Goal: Navigation & Orientation: Find specific page/section

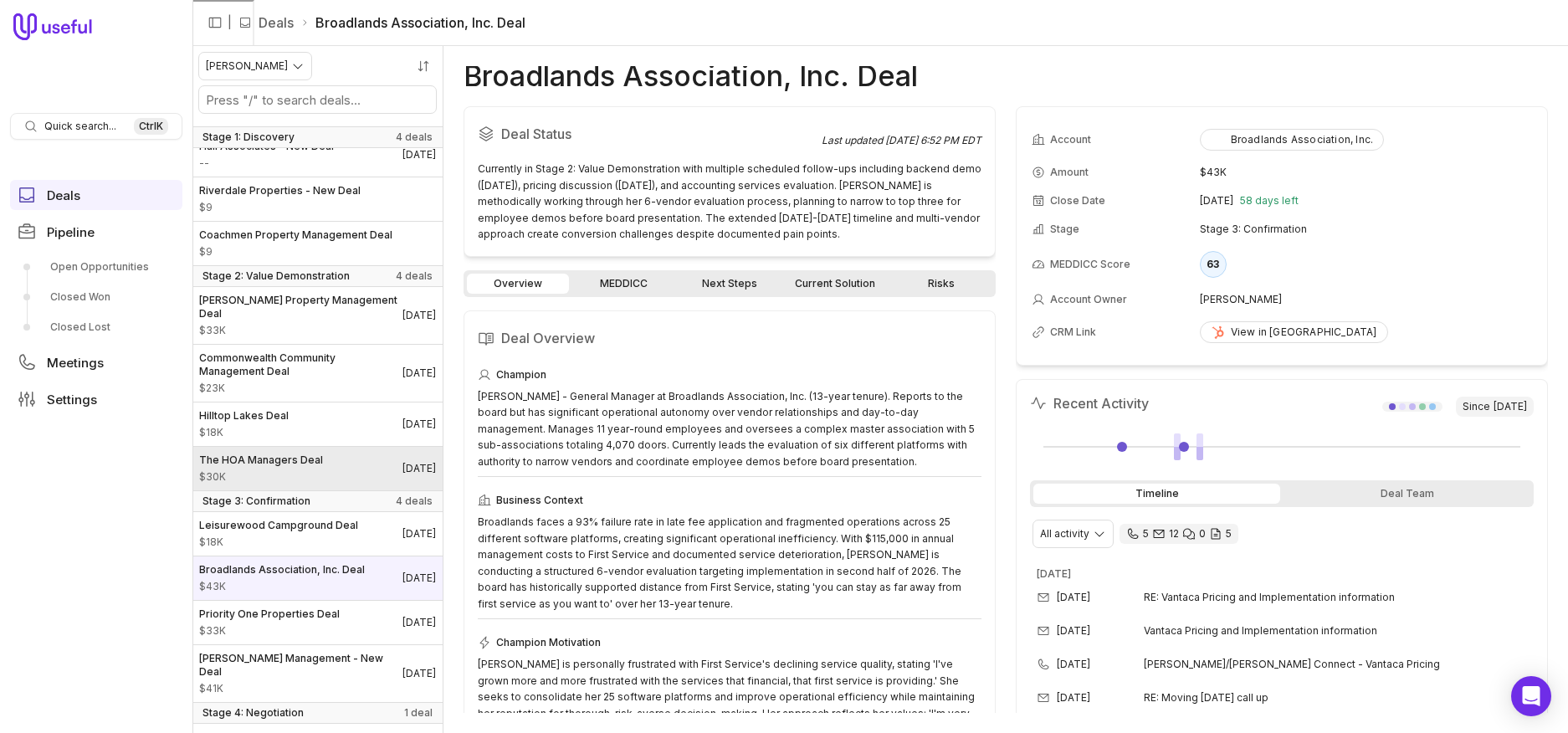
scroll to position [121, 0]
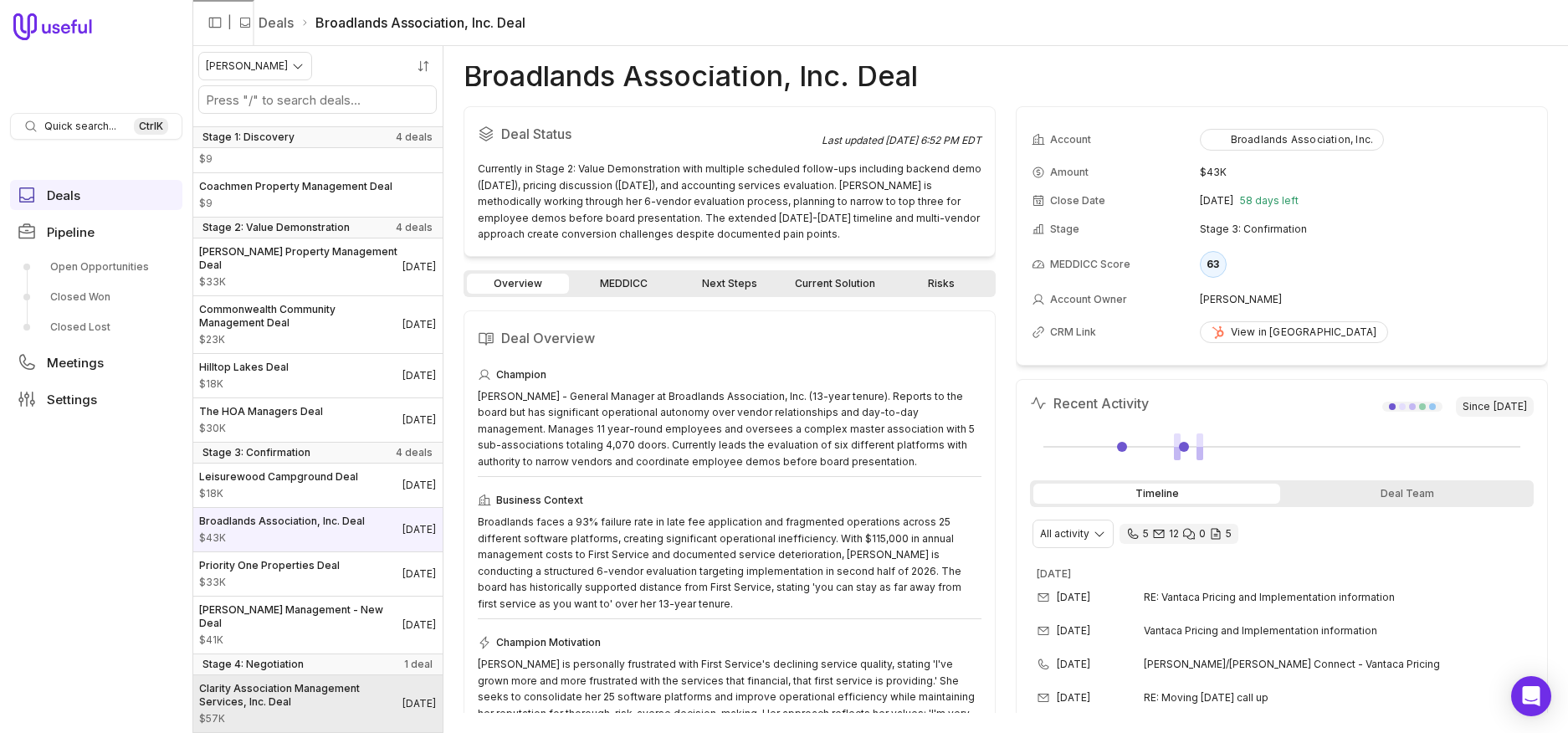
click at [309, 709] on div "Clarity Association Management Services, Inc. Deal $57K" at bounding box center [300, 703] width 203 height 44
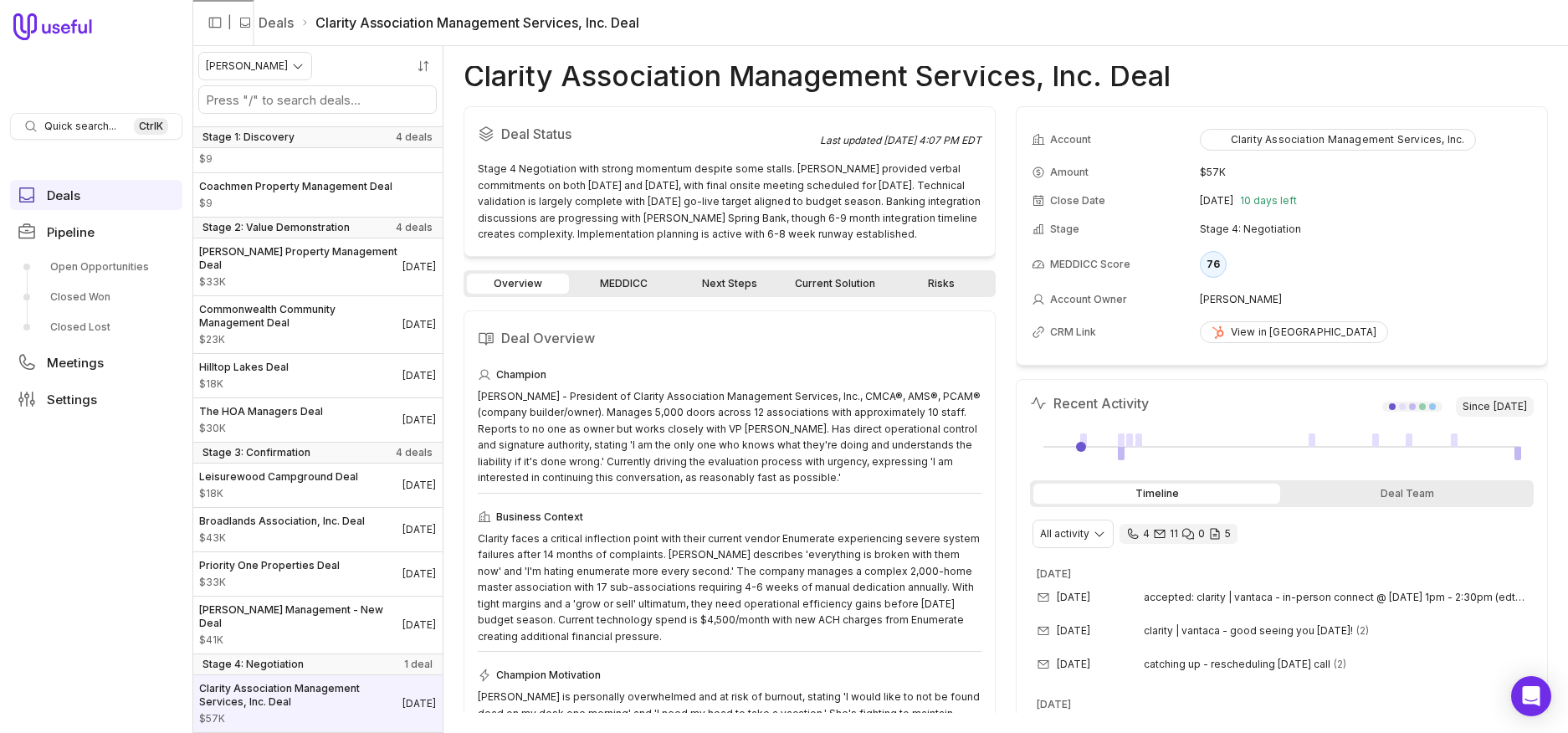
click at [627, 279] on link "MEDDICC" at bounding box center [624, 283] width 102 height 20
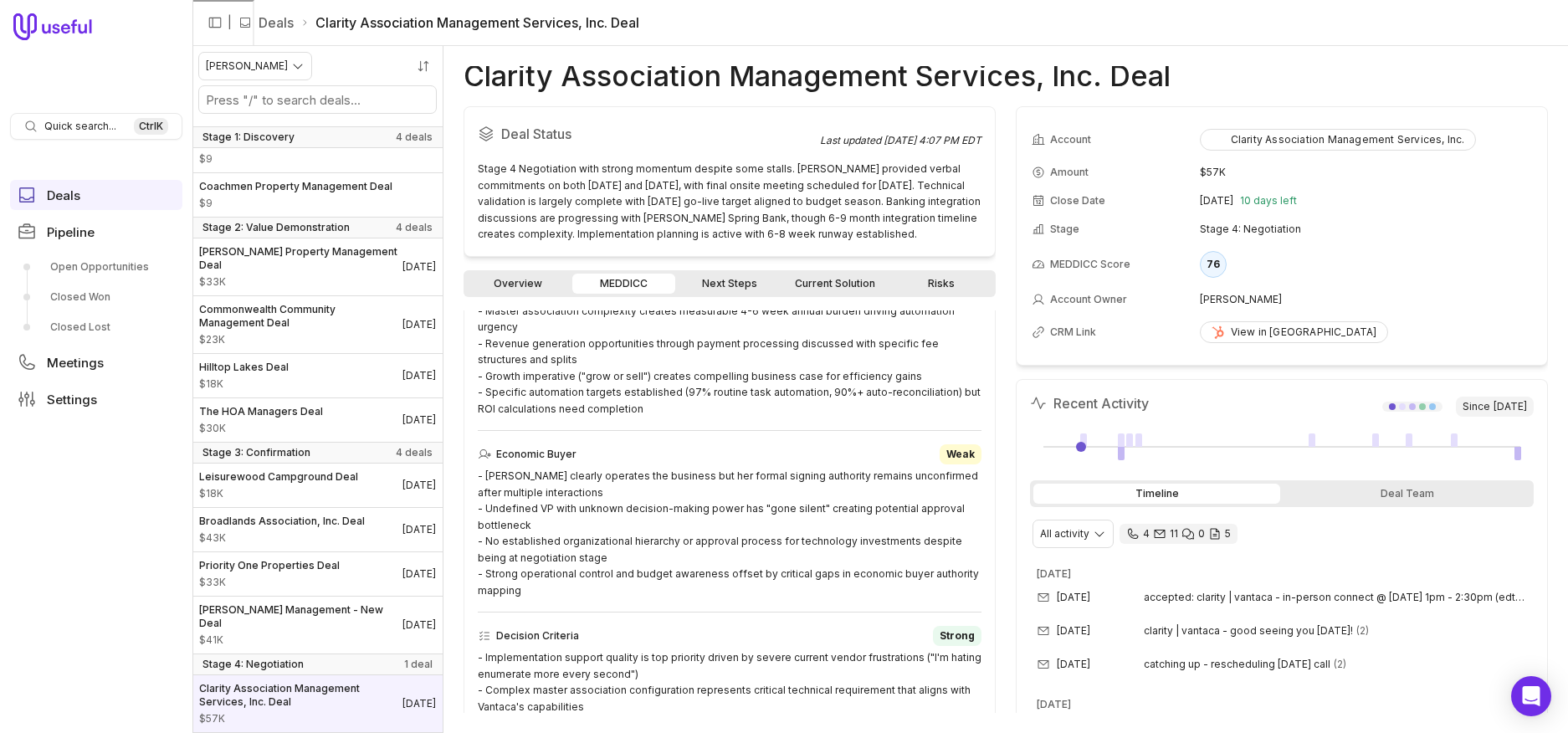
scroll to position [251, 0]
click at [297, 630] on div "[PERSON_NAME] Management - New Deal $41K" at bounding box center [300, 625] width 203 height 44
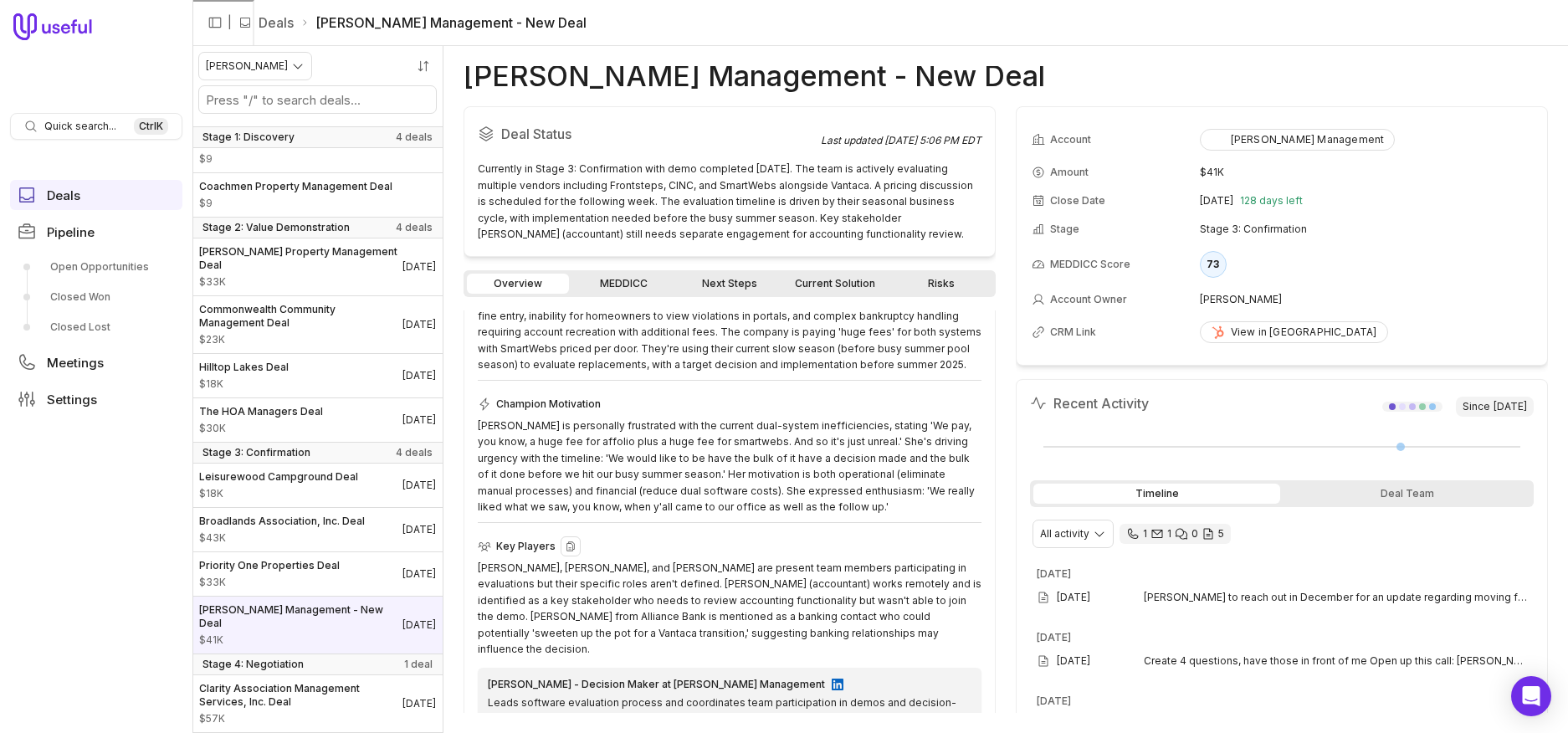
scroll to position [251, 0]
click at [664, 470] on div "[PERSON_NAME] is personally frustrated with the current dual-system inefficienc…" at bounding box center [729, 470] width 504 height 98
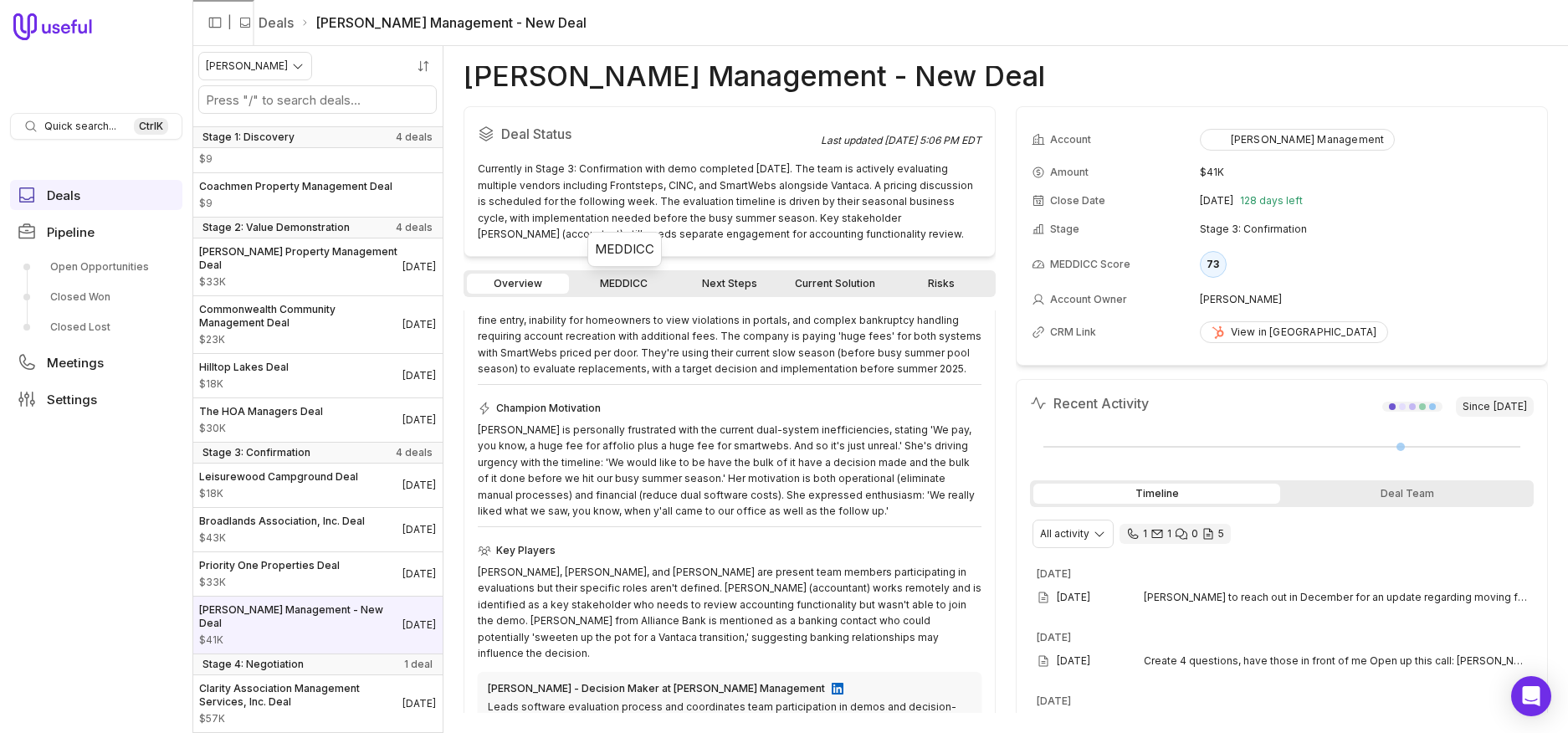
click at [623, 277] on link "MEDDICC" at bounding box center [624, 283] width 102 height 20
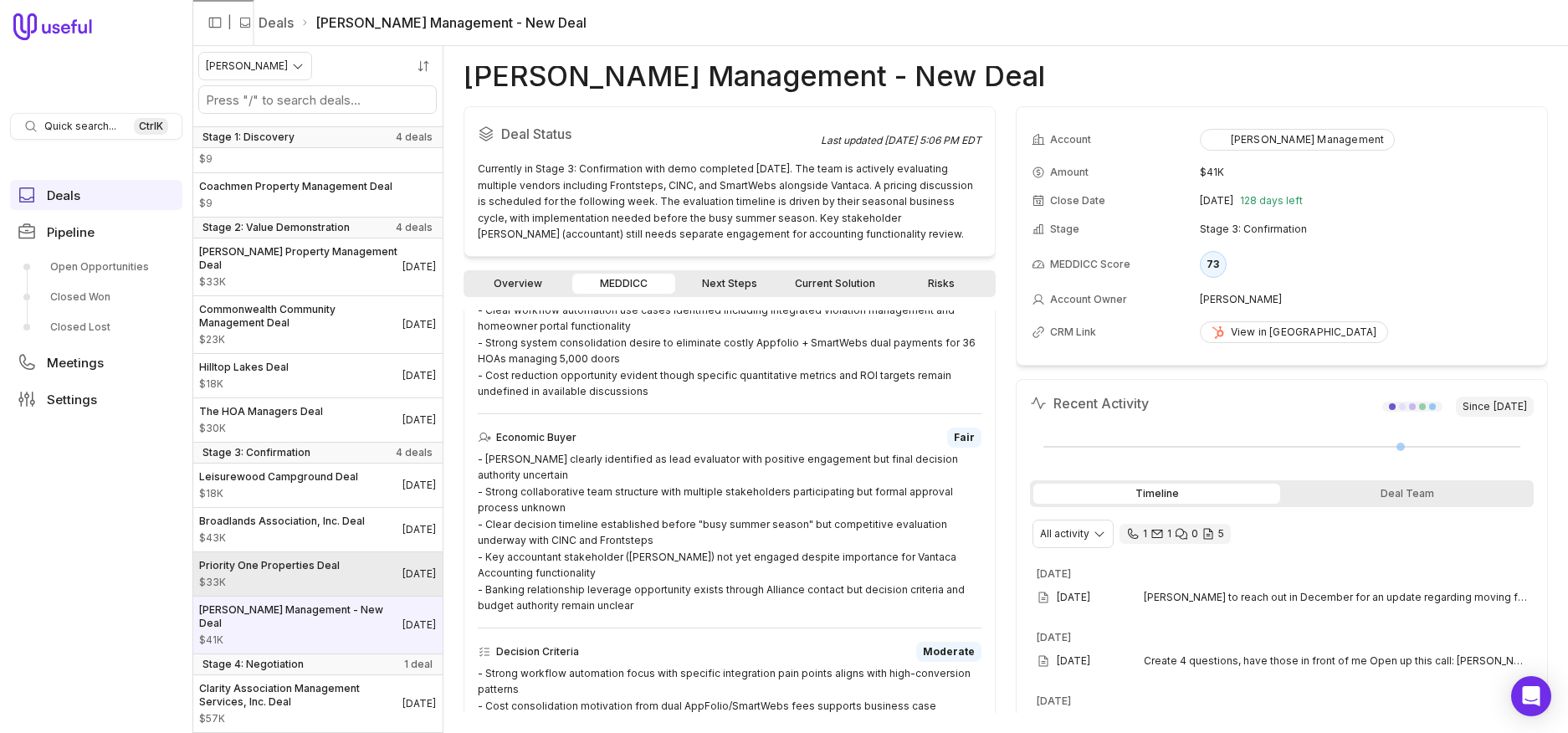
click at [256, 575] on div "Priority One Properties Deal $33K" at bounding box center [269, 574] width 141 height 30
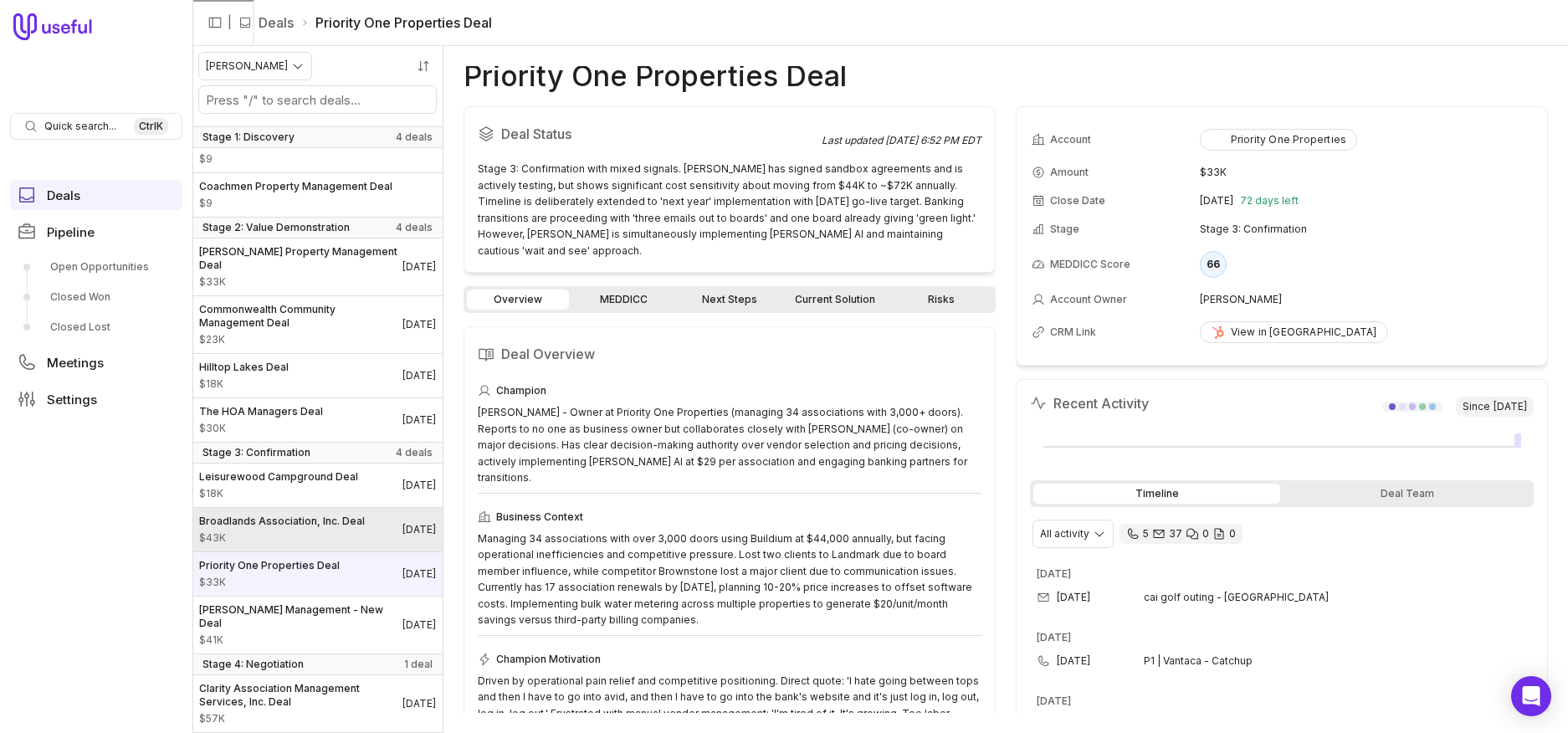
click at [280, 526] on span "Broadlands Association, Inc. Deal" at bounding box center [281, 521] width 166 height 13
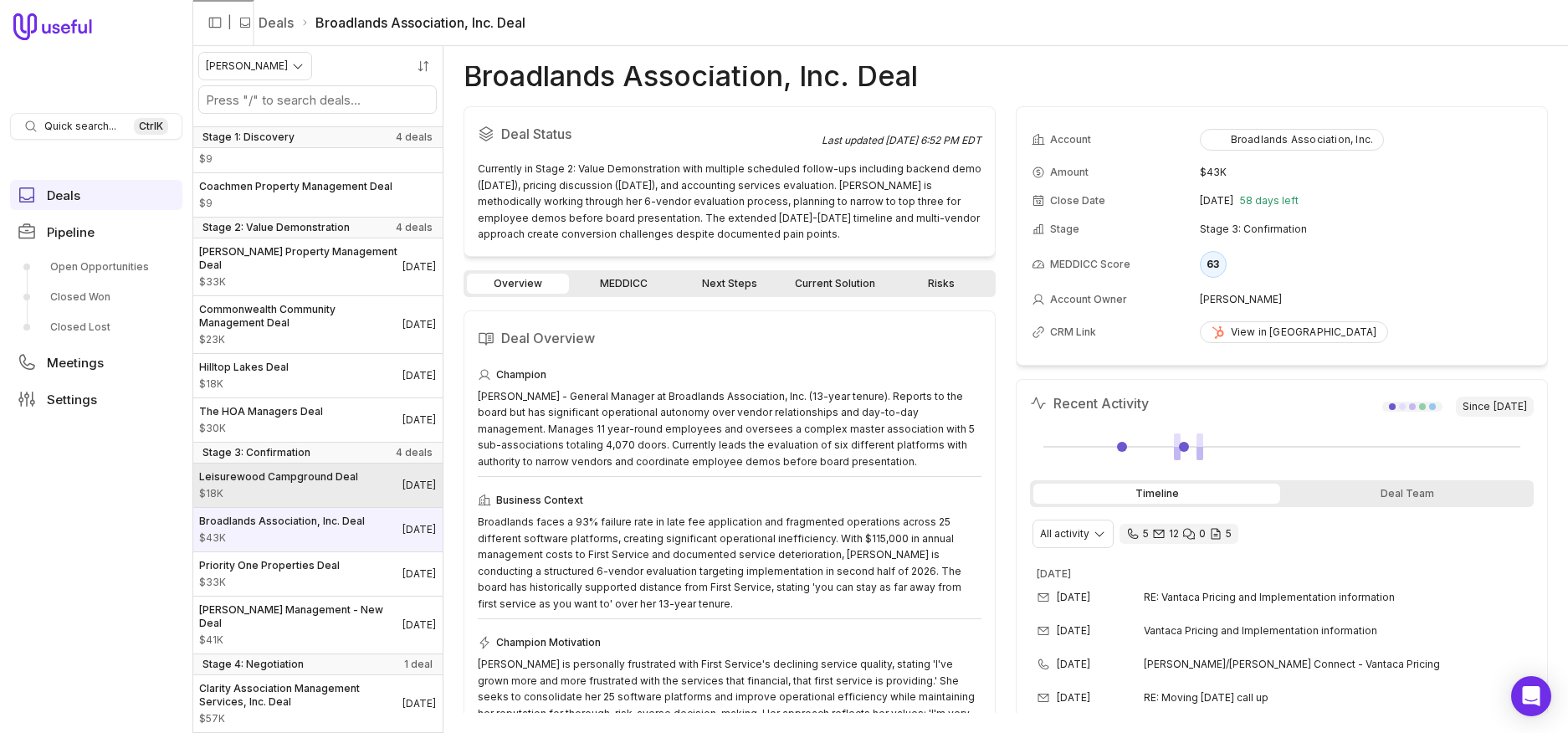
click at [280, 496] on span "$18K" at bounding box center [278, 494] width 159 height 13
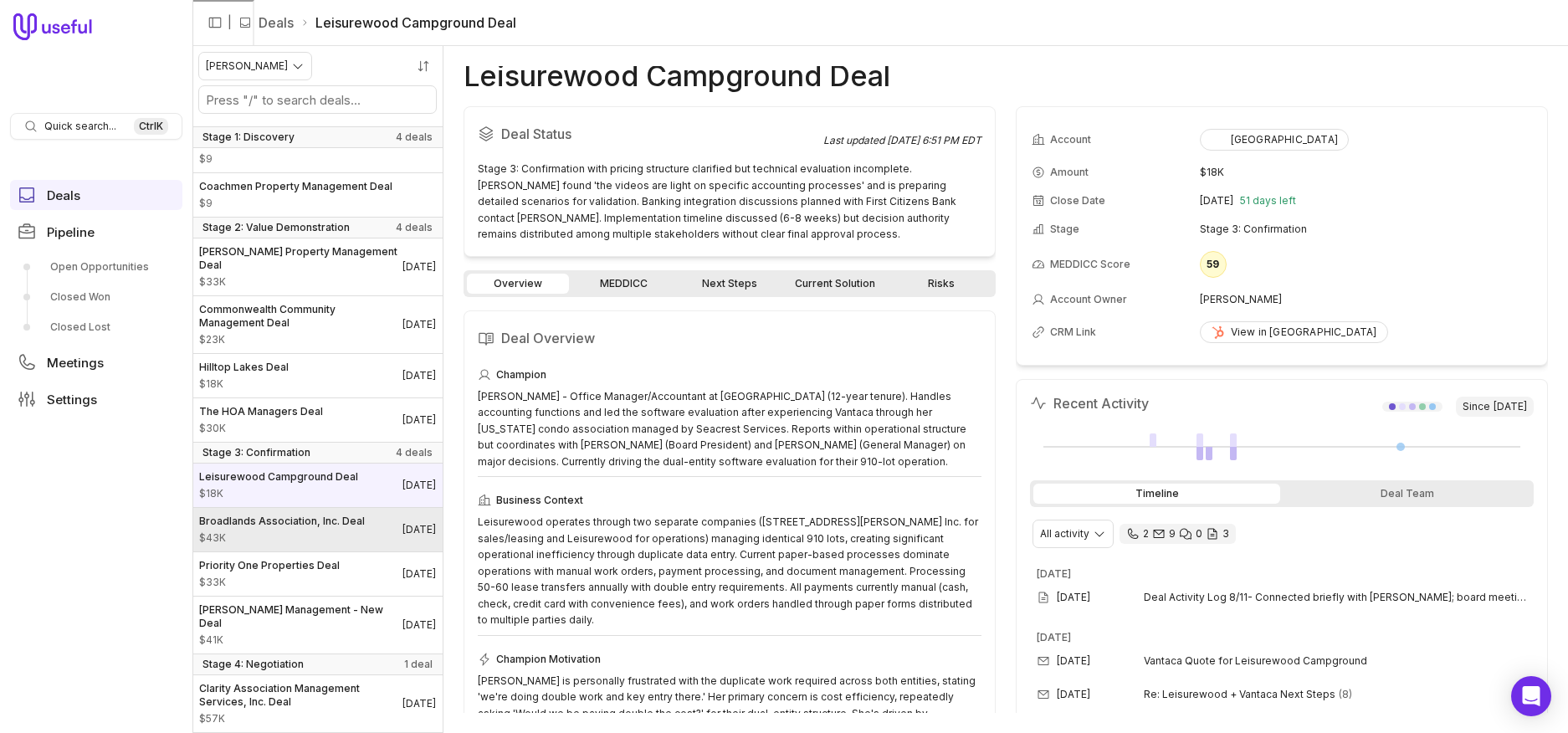
click at [293, 522] on span "Broadlands Association, Inc. Deal" at bounding box center [281, 521] width 166 height 13
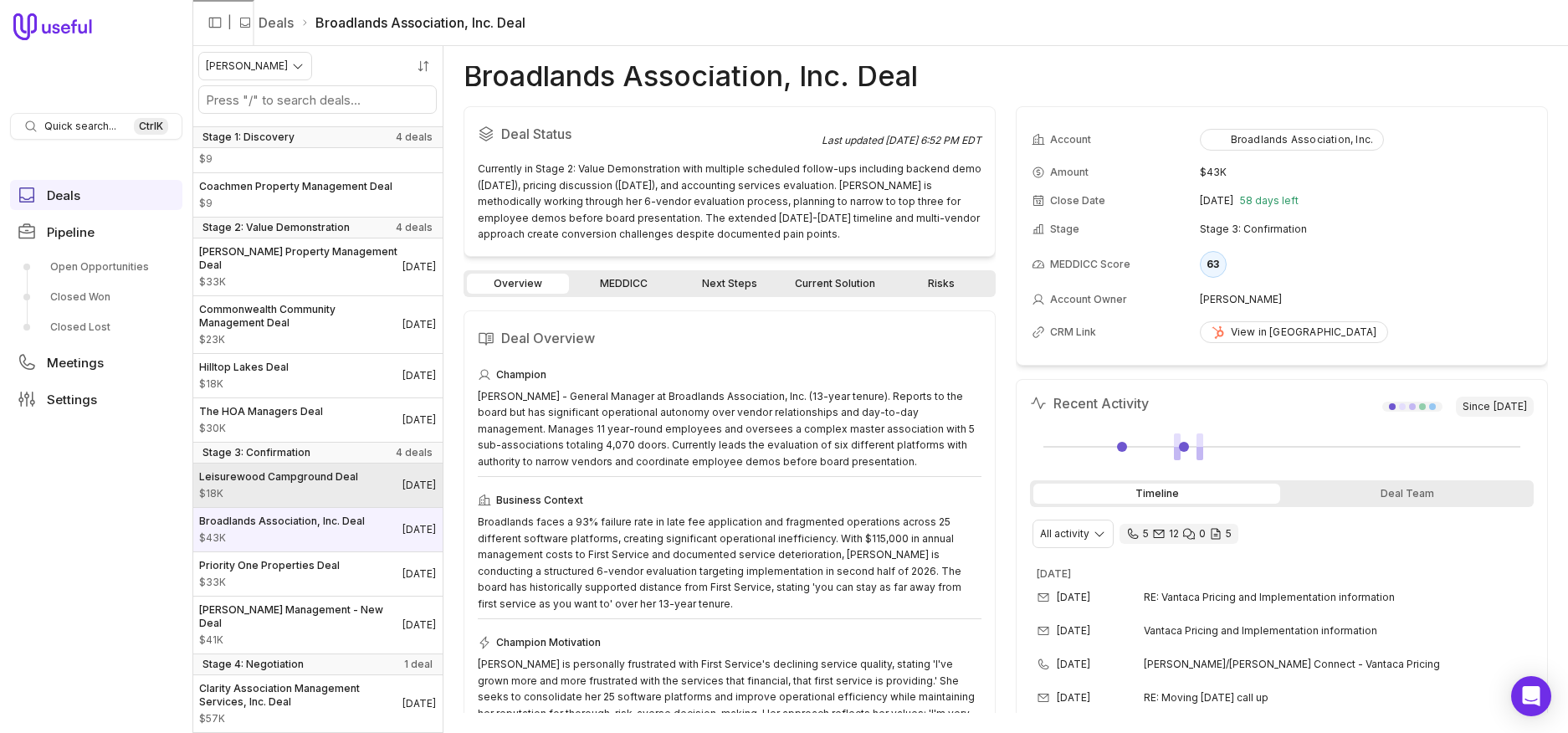
click at [279, 479] on span "Leisurewood Campground Deal" at bounding box center [278, 477] width 159 height 13
